Goal: Submit feedback/report problem

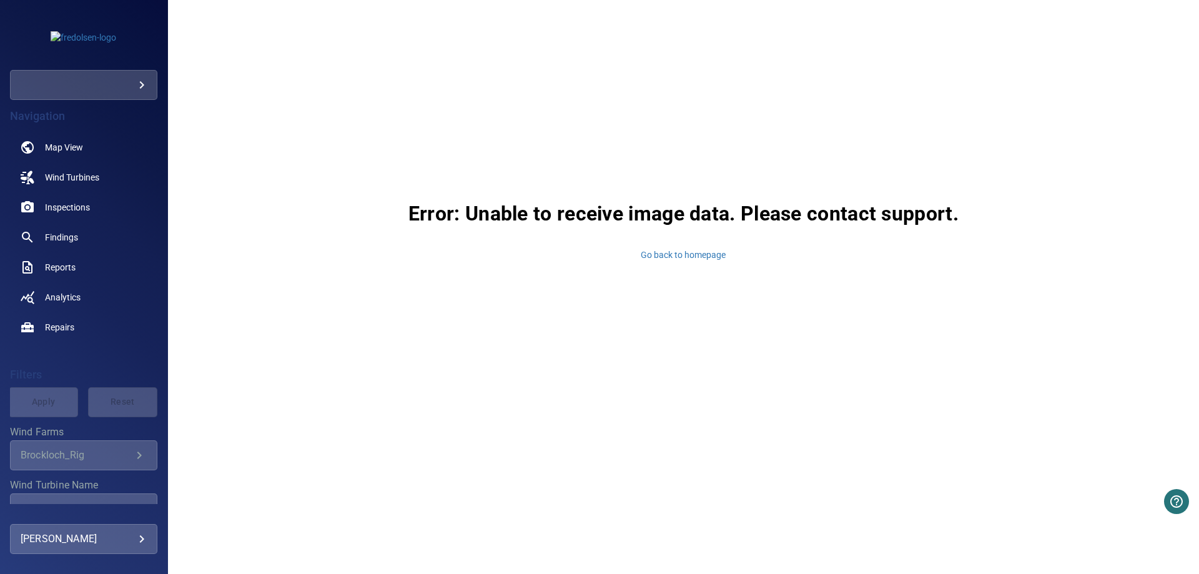
click at [580, 127] on div "Error: Unable to receive image data. Please contact support. Go back to homepage" at bounding box center [683, 229] width 1031 height 459
click at [752, 79] on div "Error: Unable to receive image data. Please contact support. Go back to homepage" at bounding box center [683, 229] width 1031 height 459
